Goal: Complete application form

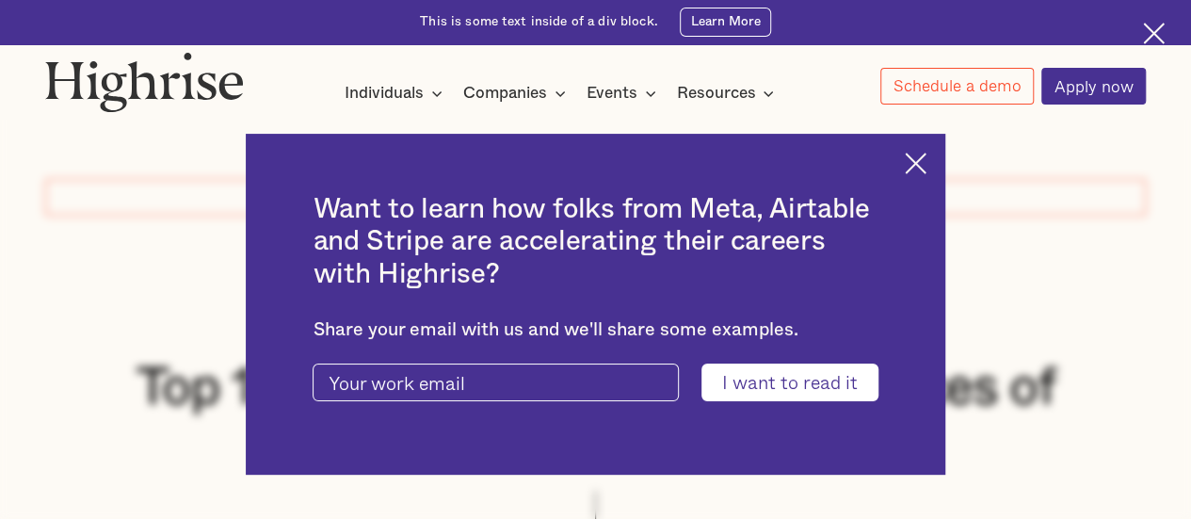
click at [776, 56] on div "How It Works Individuals Programs 1 Highrise Leader A 6-month program to grow l…" at bounding box center [595, 78] width 1189 height 53
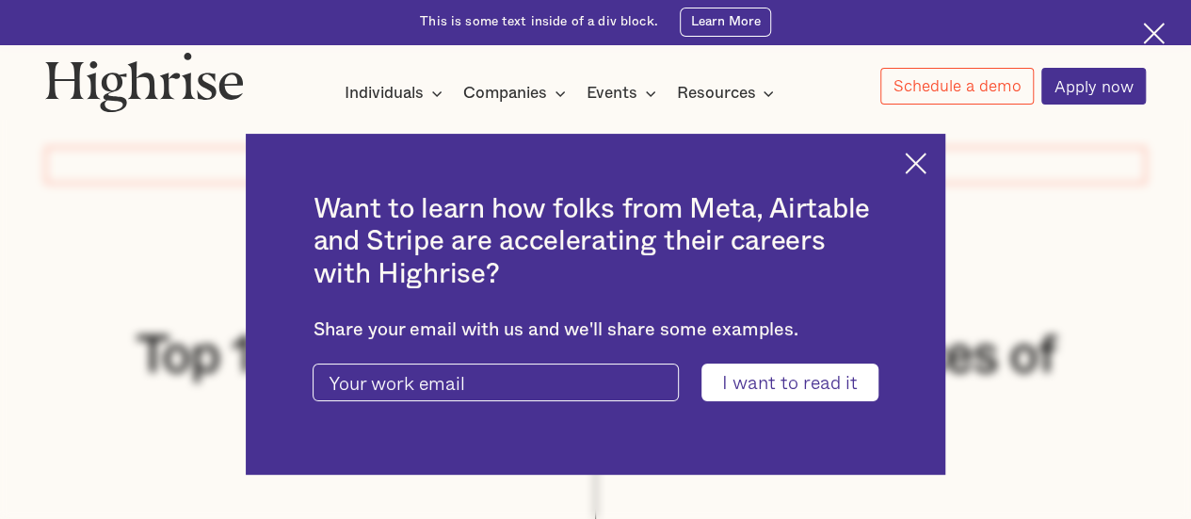
click at [933, 173] on div "Want to learn how folks from Meta, Airtable and Stripe are accelerating their c…" at bounding box center [595, 304] width 699 height 341
click at [927, 161] on img at bounding box center [916, 164] width 22 height 22
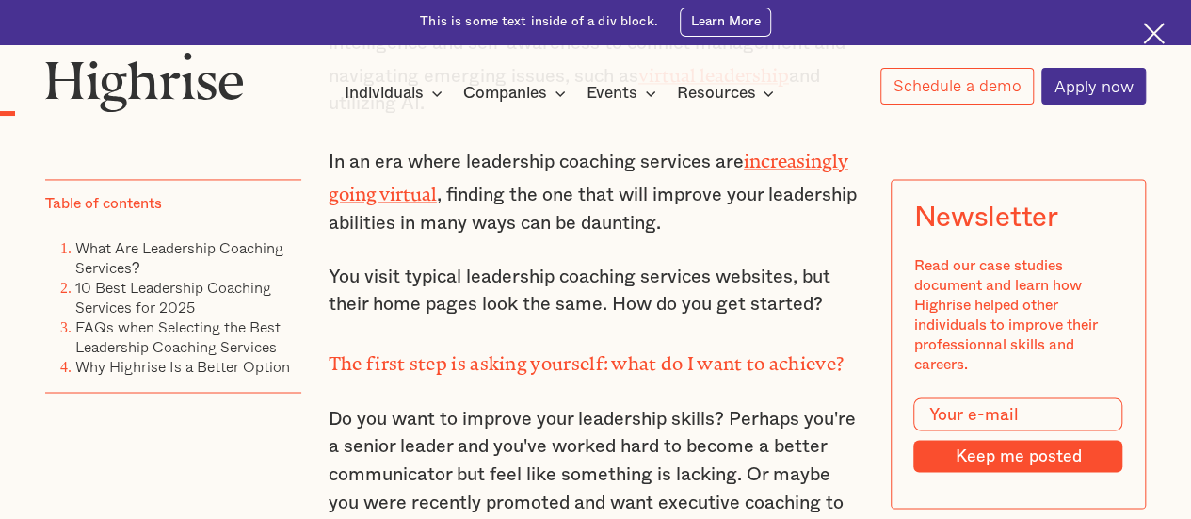
scroll to position [1433, 0]
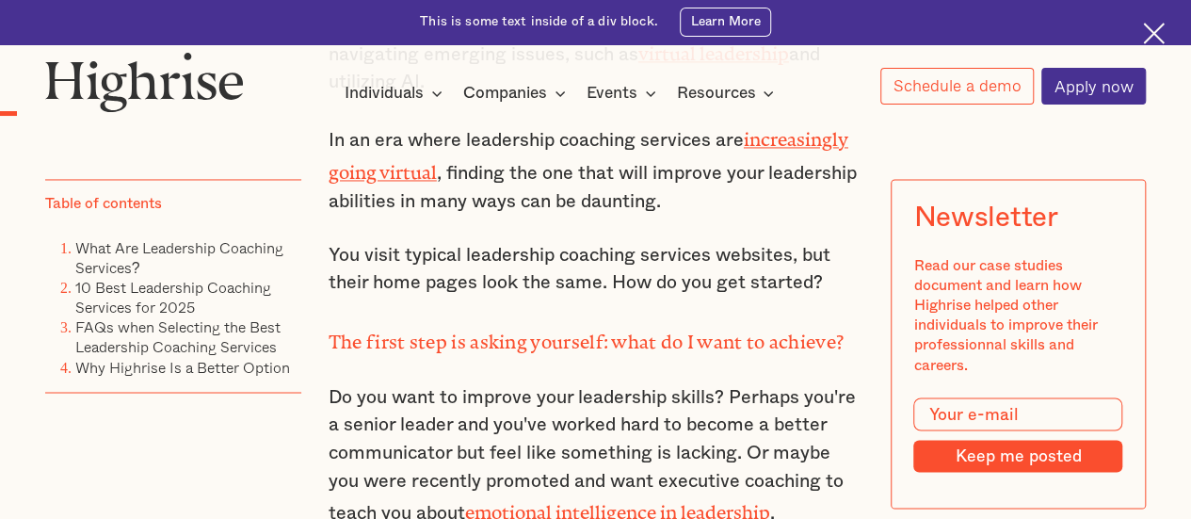
click at [239, 218] on div "Table of contents What Are Leadership Coaching Services? 10 Best Leadership Coa…" at bounding box center [172, 286] width 255 height 214
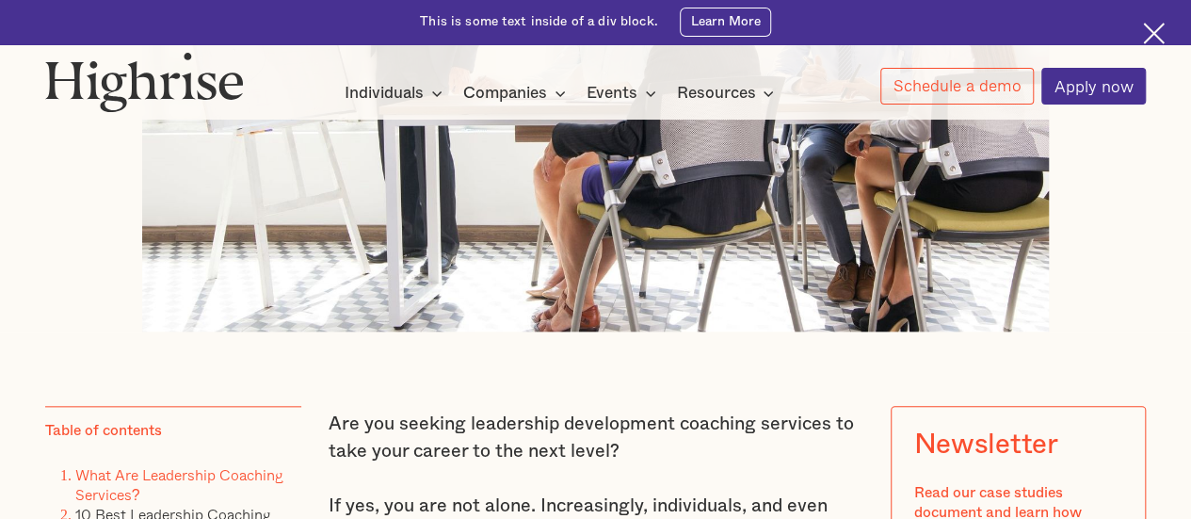
scroll to position [384, 0]
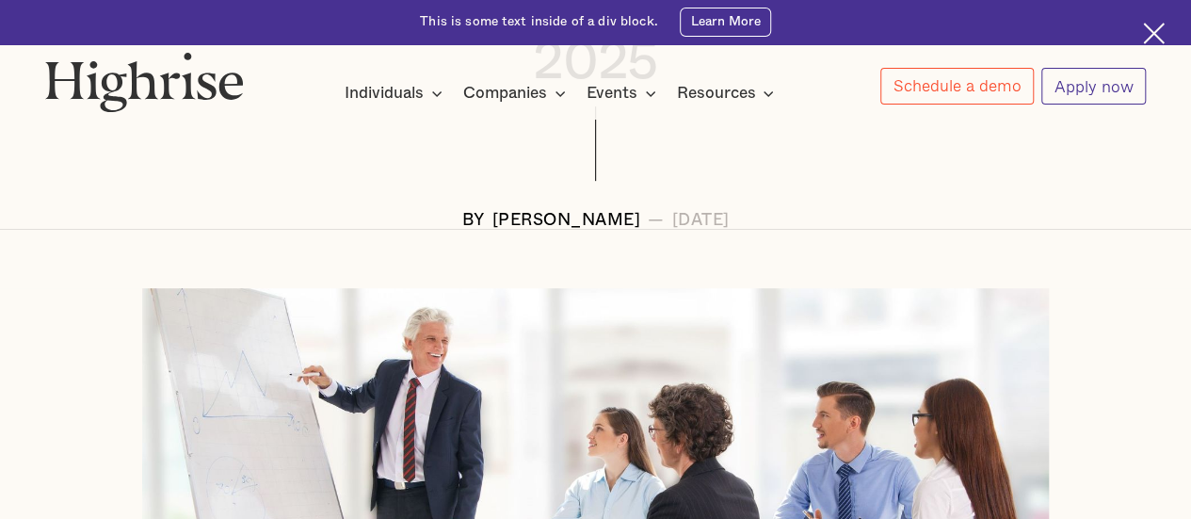
click at [1083, 84] on link "Apply now" at bounding box center [1093, 86] width 105 height 37
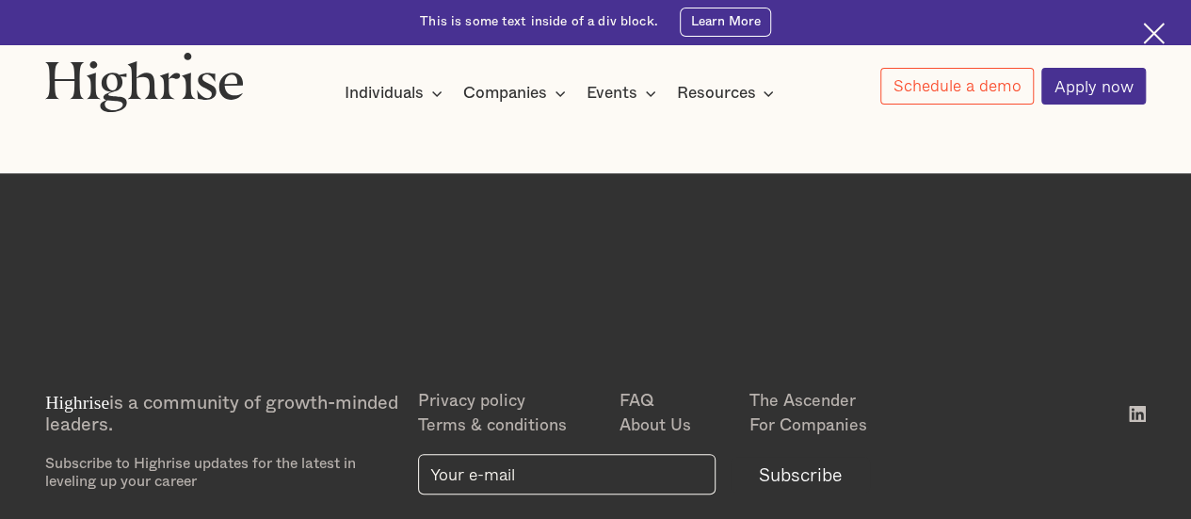
scroll to position [245, 0]
